Goal: Task Accomplishment & Management: Manage account settings

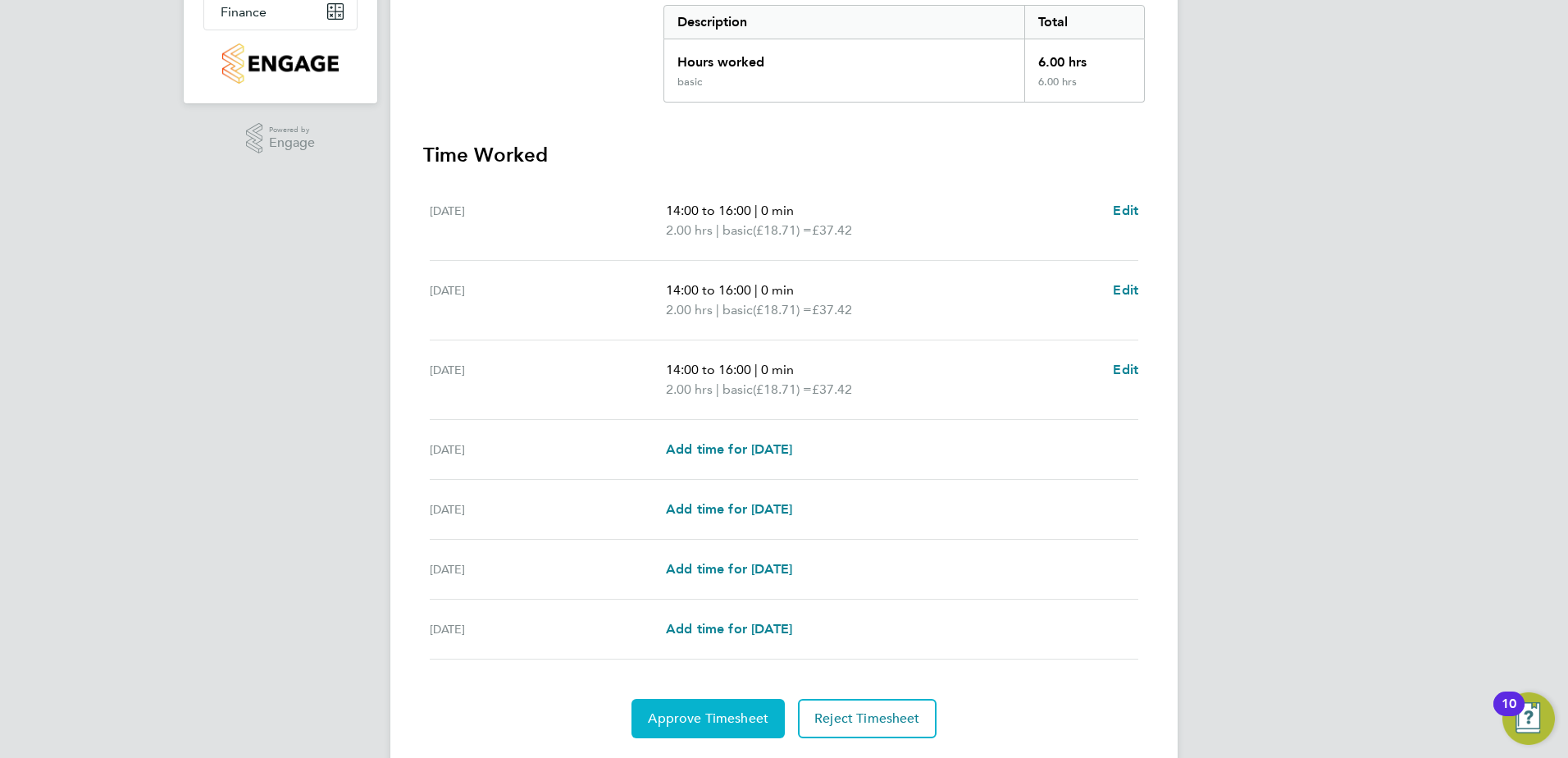
scroll to position [388, 0]
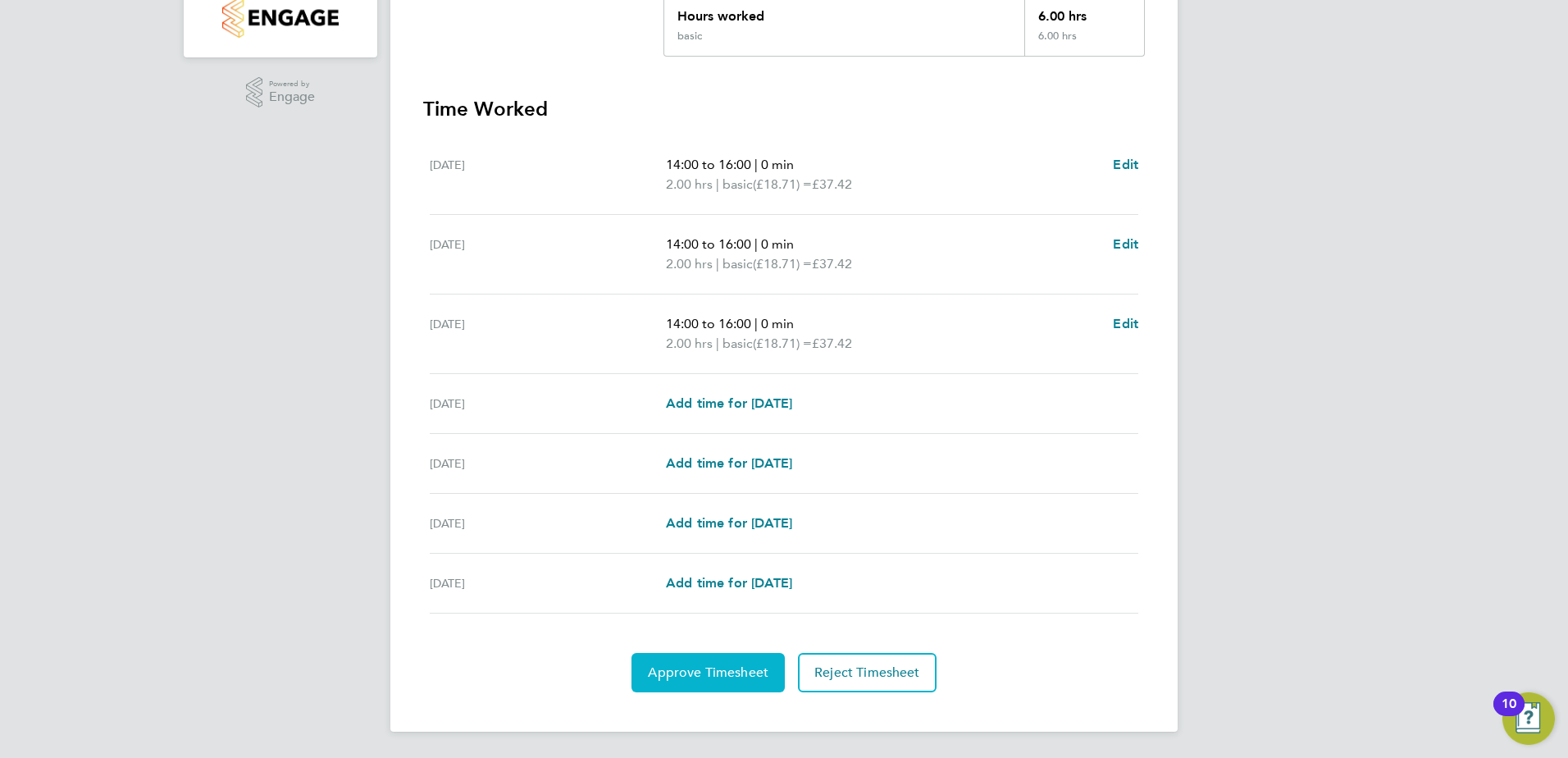
click at [698, 673] on span "Approve Timesheet" at bounding box center [708, 672] width 120 height 17
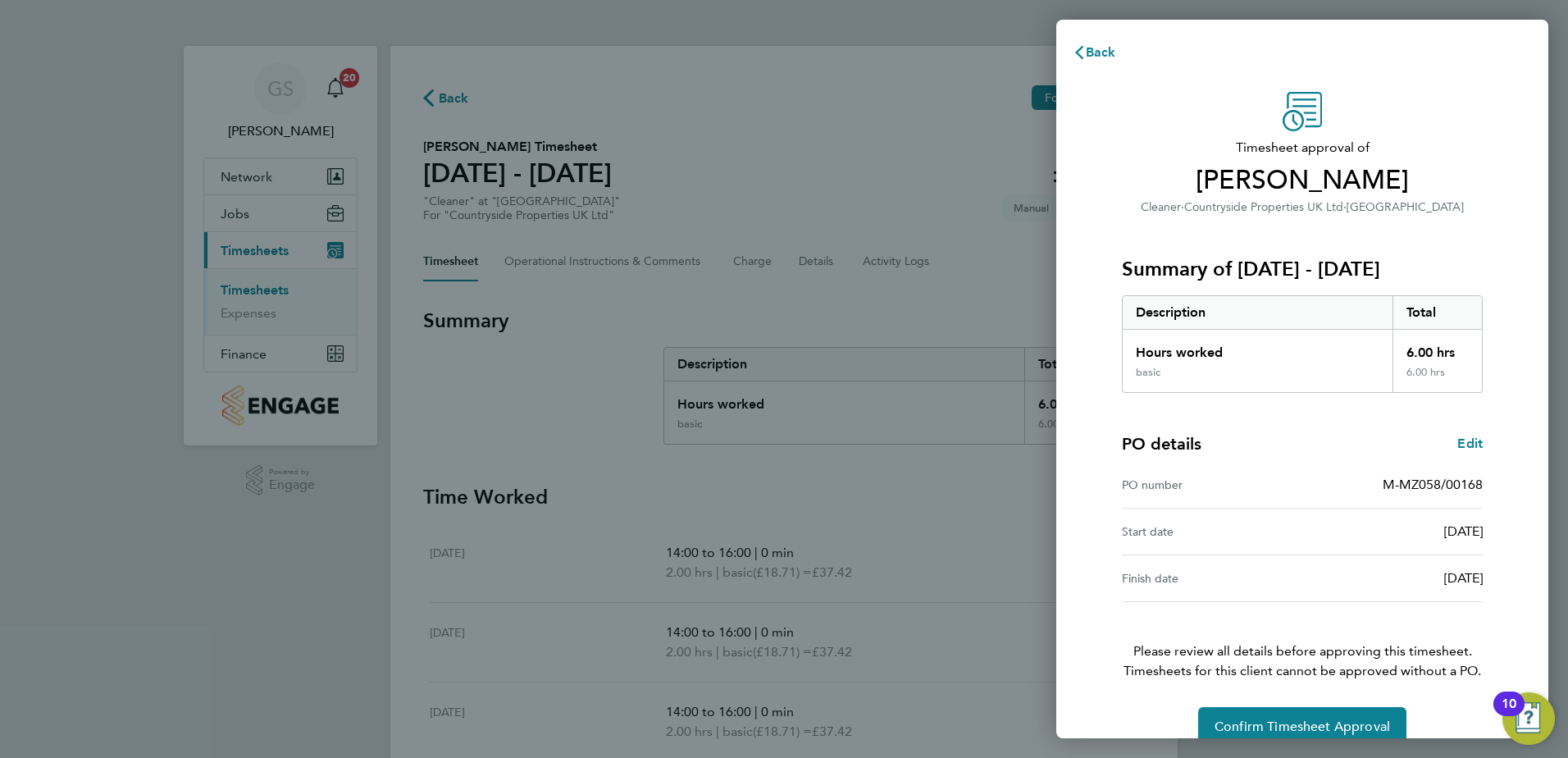
click at [1048, 54] on div "Back Timesheet approval of [PERSON_NAME] Cleaner · Countryside Properties UK Lt…" at bounding box center [784, 379] width 1568 height 758
click at [1093, 54] on span "Back" at bounding box center [1101, 52] width 31 height 16
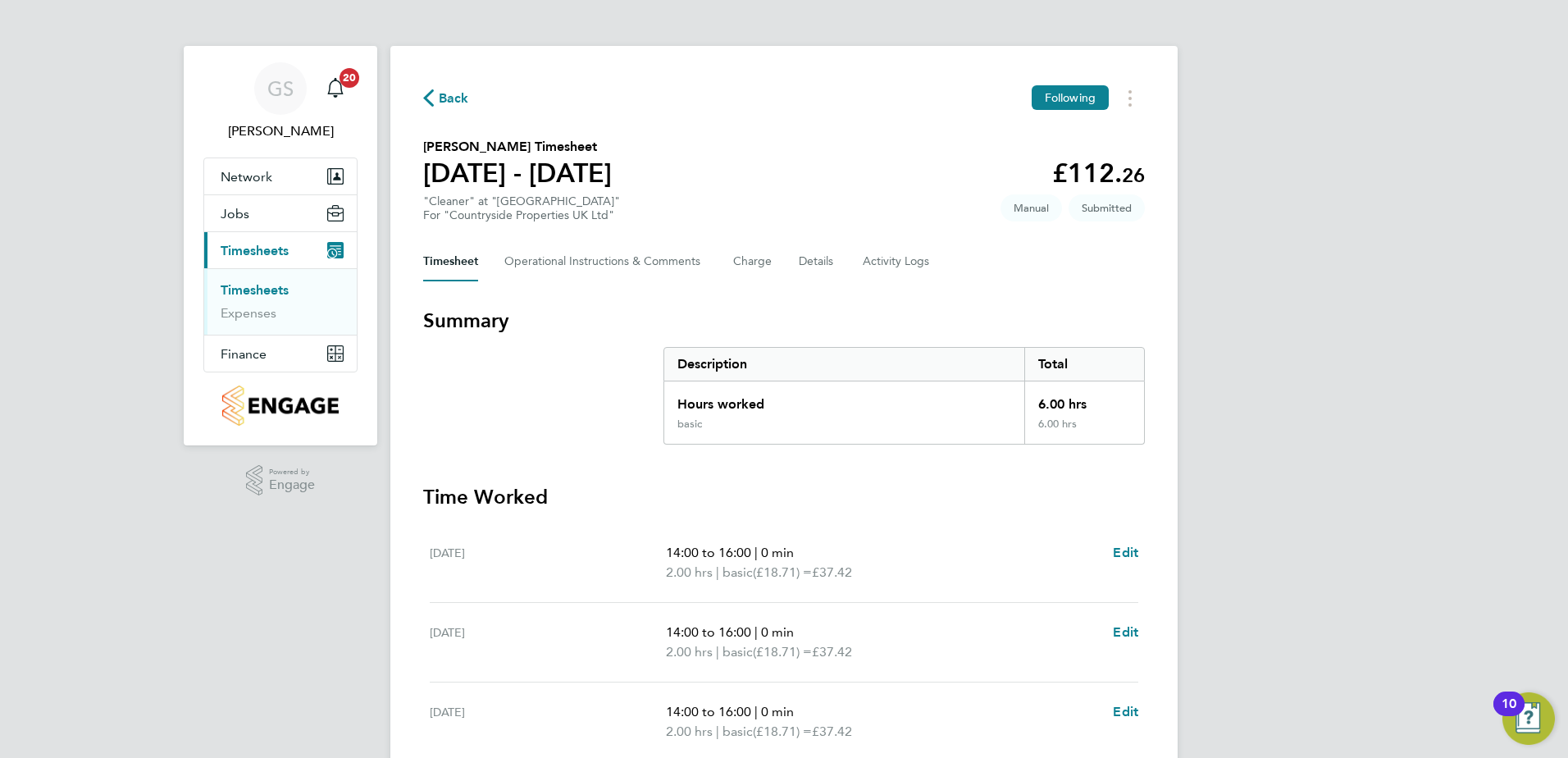
scroll to position [388, 0]
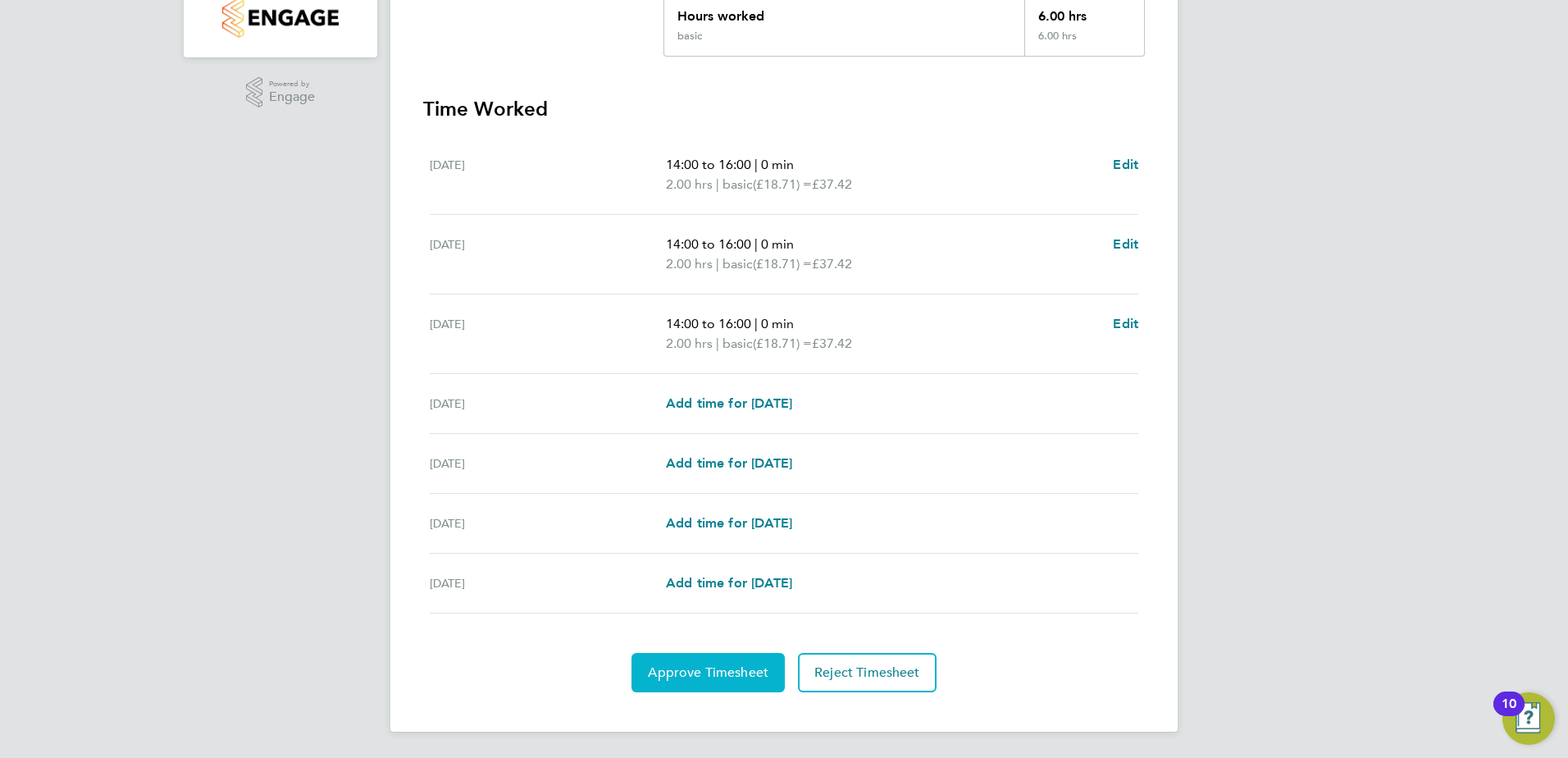
click at [745, 662] on button "Approve Timesheet" at bounding box center [708, 672] width 154 height 39
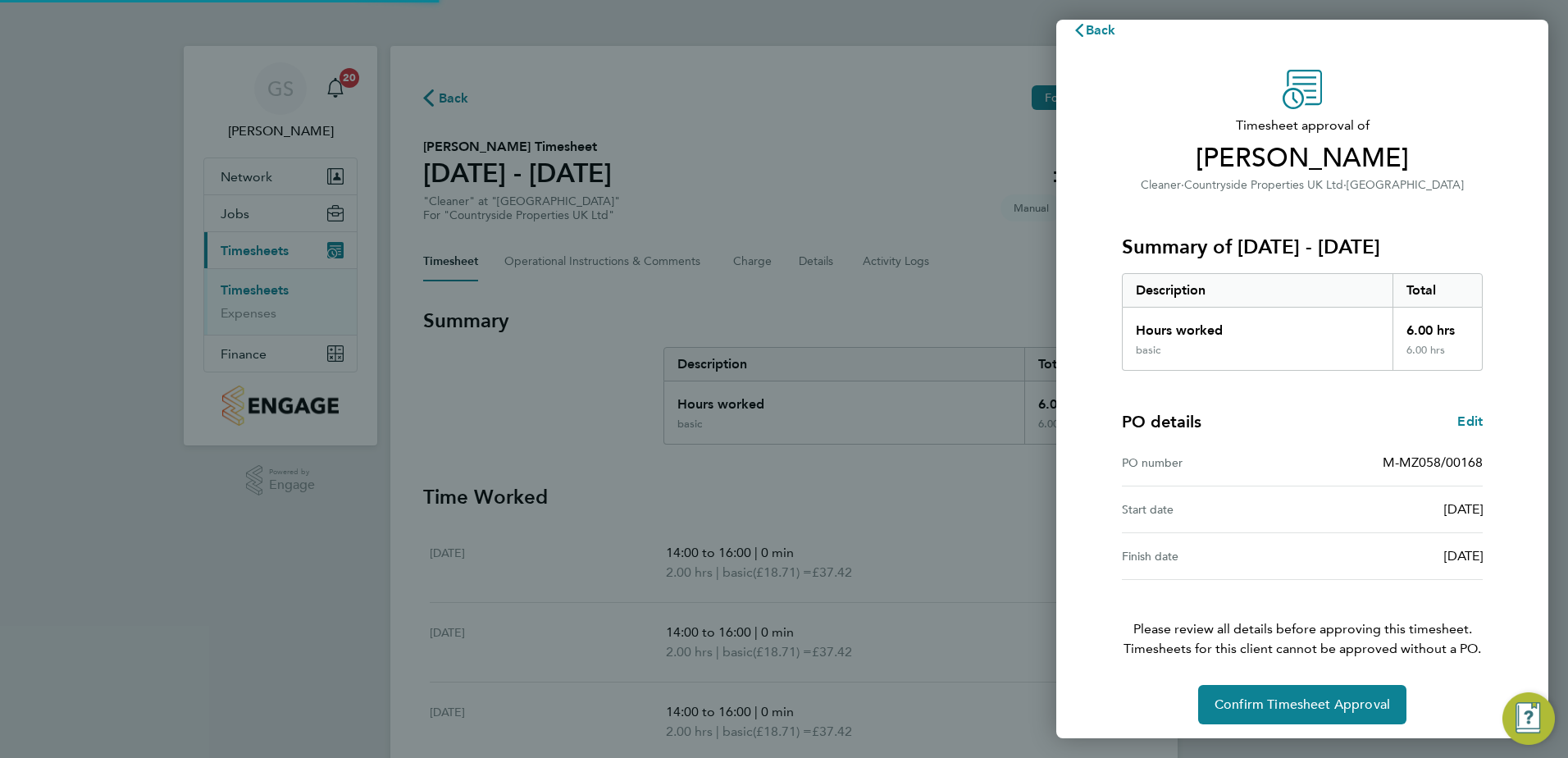
scroll to position [28, 0]
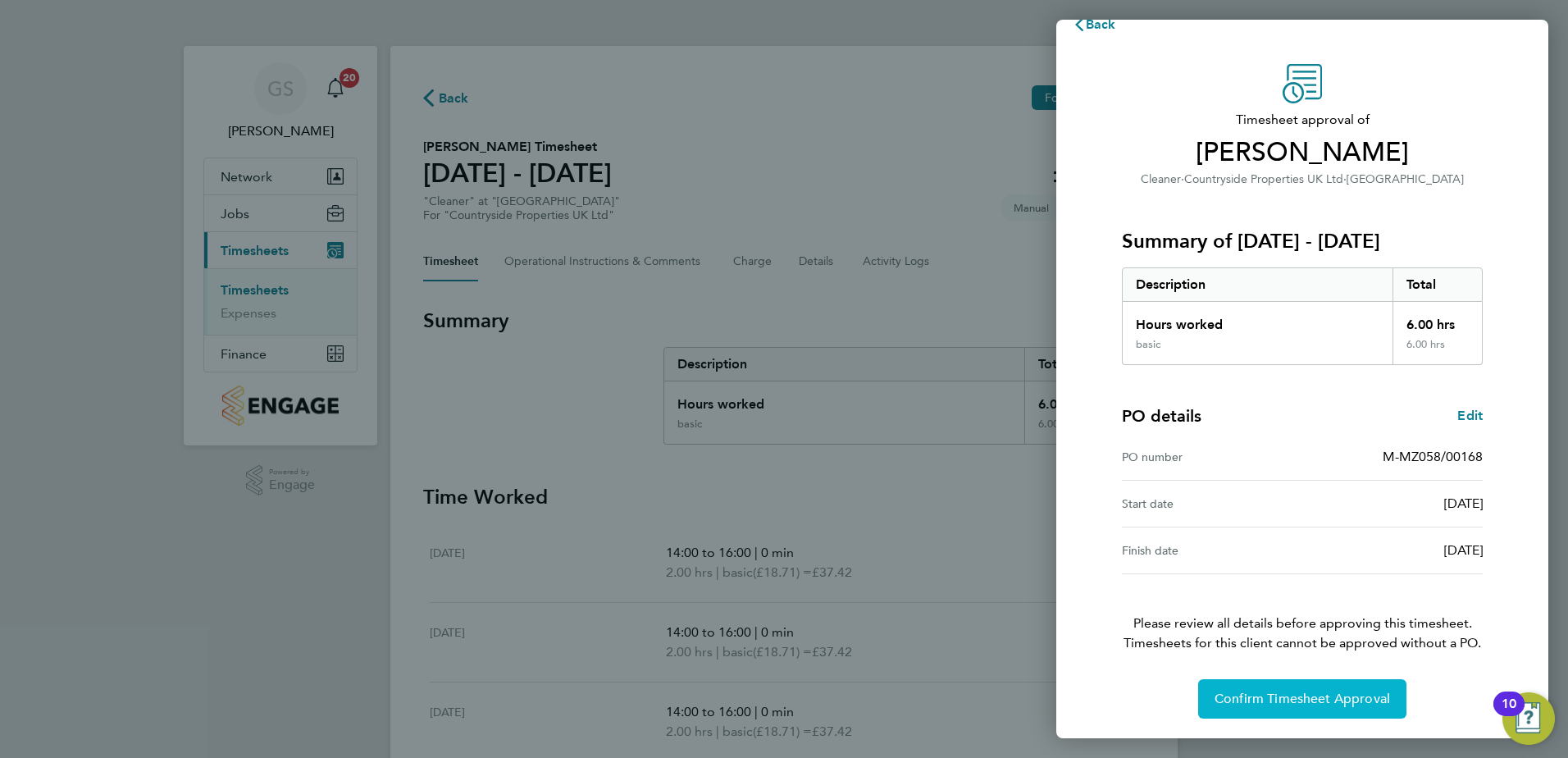
click at [1369, 693] on span "Confirm Timesheet Approval" at bounding box center [1302, 698] width 175 height 17
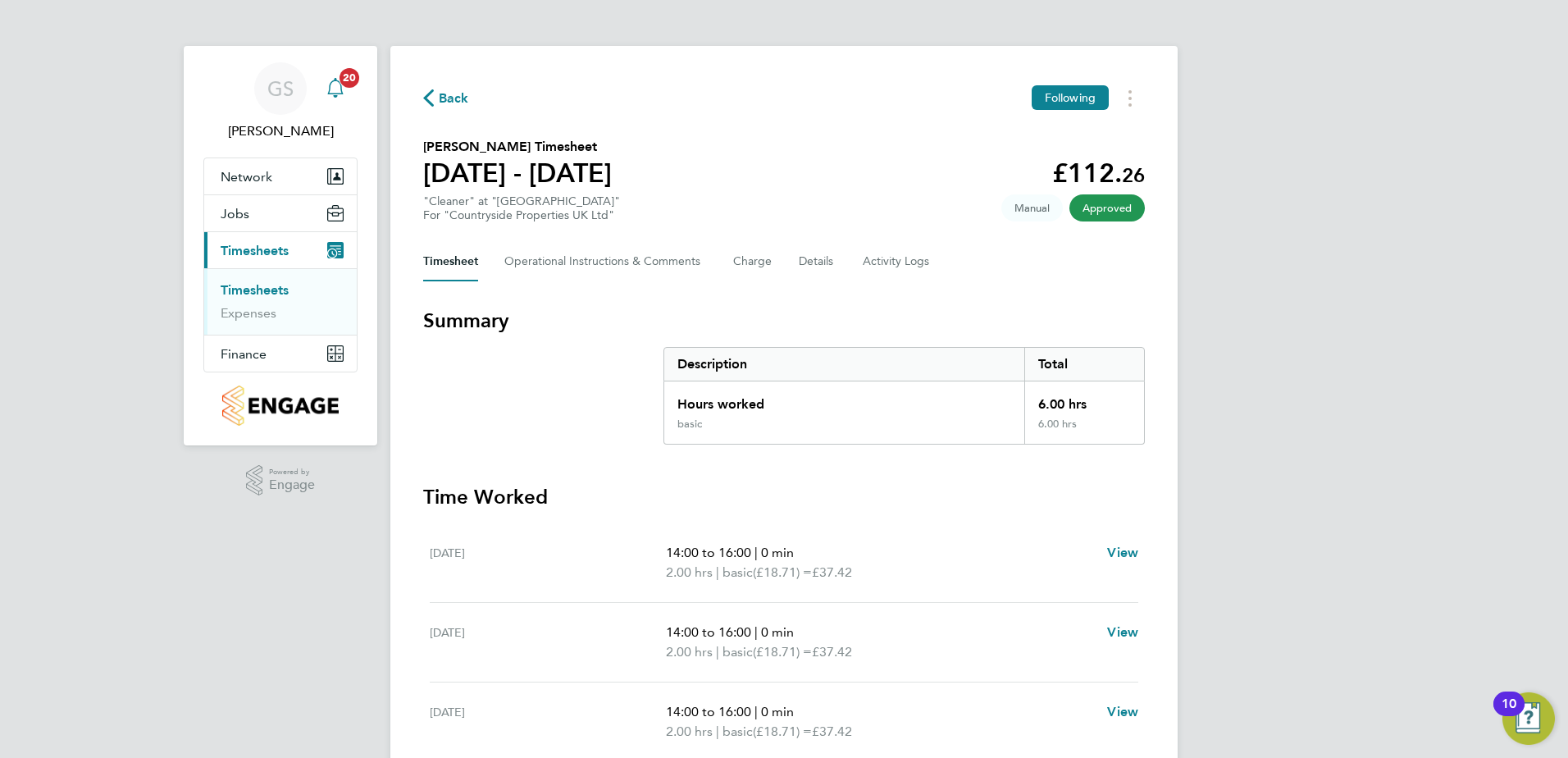
click at [335, 78] on icon "Main navigation" at bounding box center [335, 88] width 19 height 19
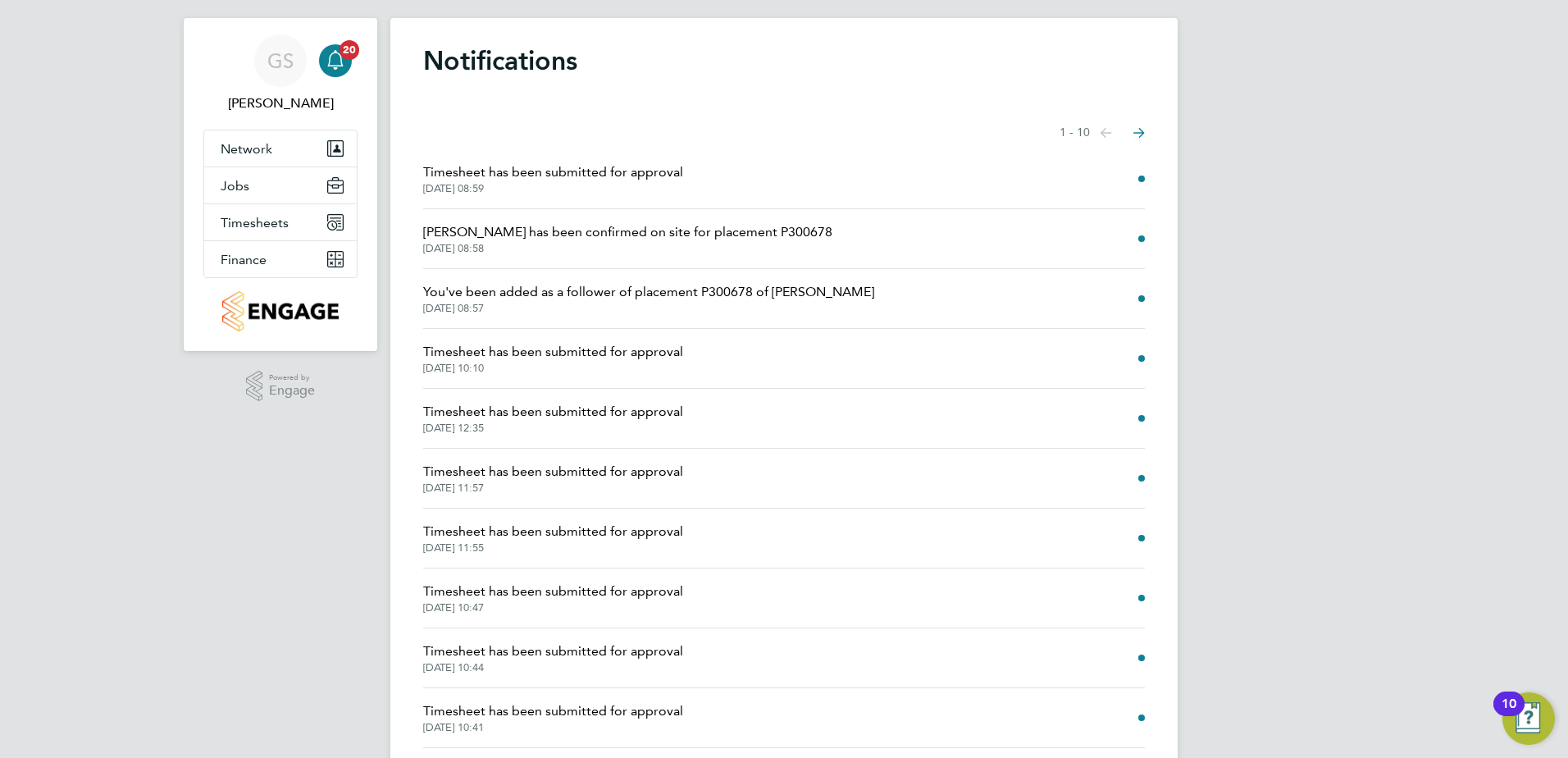
scroll to position [77, 0]
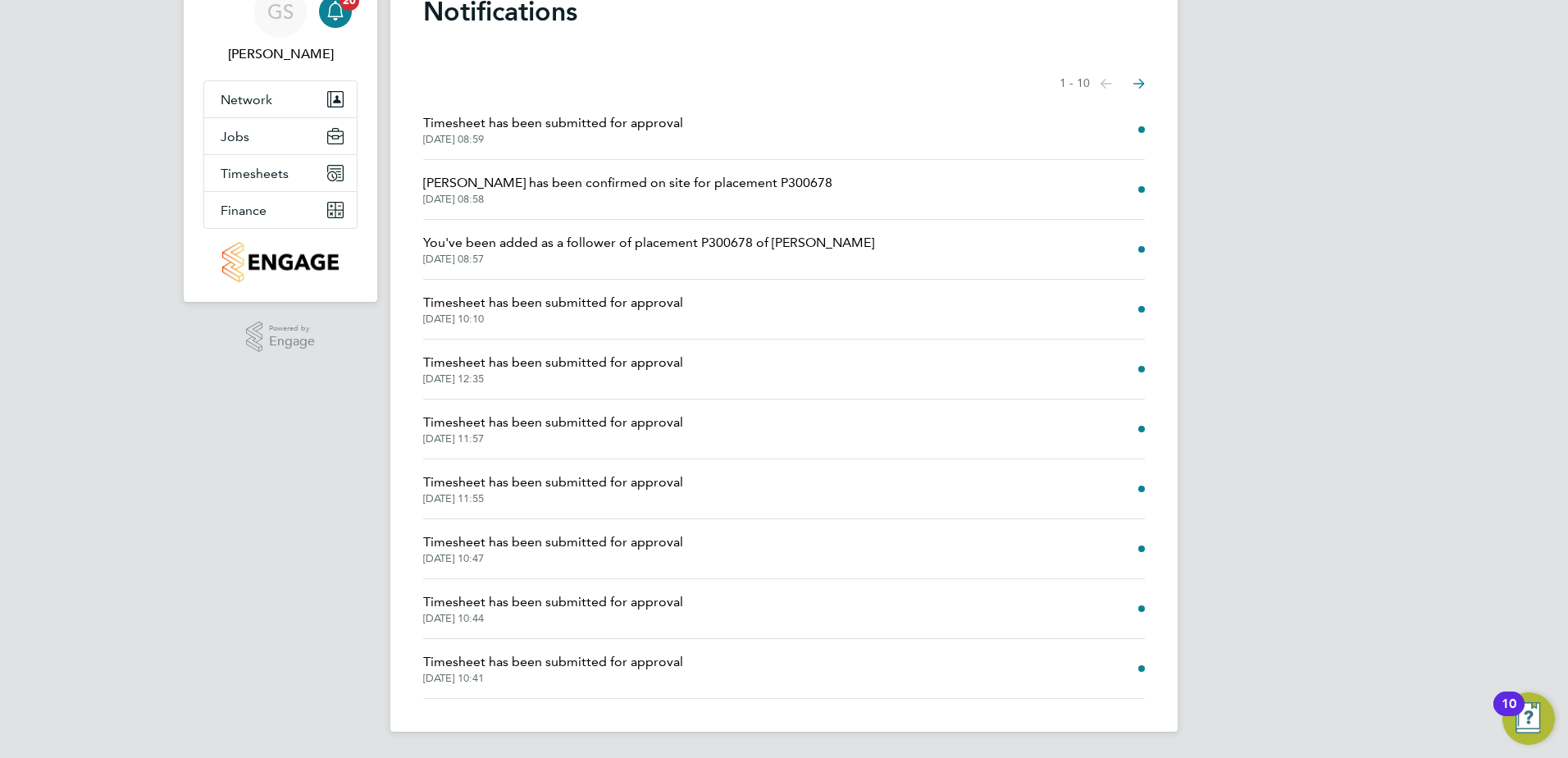
click at [1101, 650] on li "Timesheet has been submitted for approval [DATE] 10:41" at bounding box center [784, 669] width 722 height 60
click at [592, 665] on span "Timesheet has been submitted for approval" at bounding box center [553, 661] width 260 height 19
click at [597, 615] on span "[DATE] 10:44" at bounding box center [553, 618] width 260 height 13
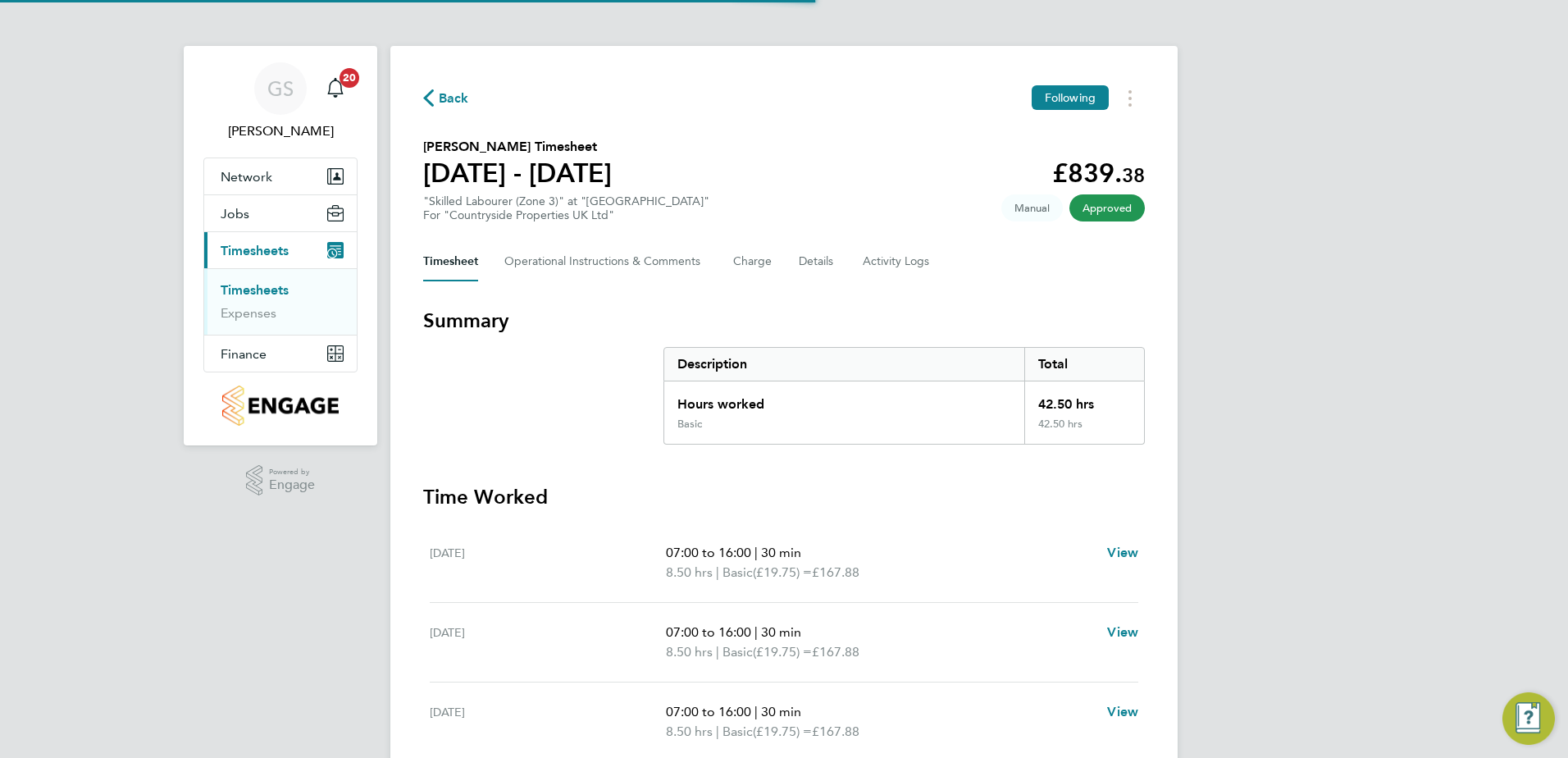
click at [608, 557] on div "[DATE]" at bounding box center [548, 562] width 236 height 39
click at [335, 95] on icon "Main navigation" at bounding box center [335, 86] width 16 height 17
